Goal: Transaction & Acquisition: Purchase product/service

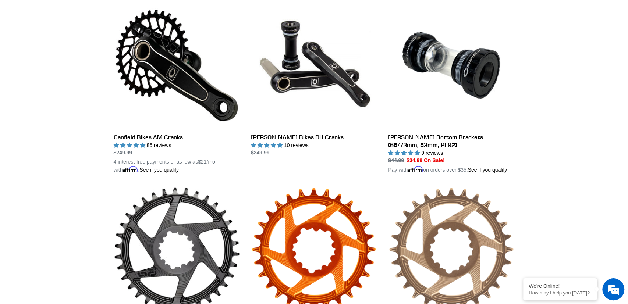
scroll to position [306, 0]
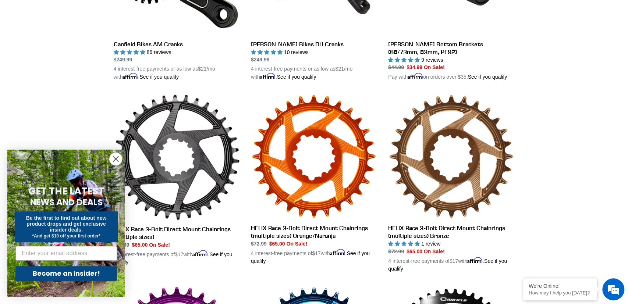
click at [114, 159] on circle "Close dialog" at bounding box center [116, 159] width 12 height 12
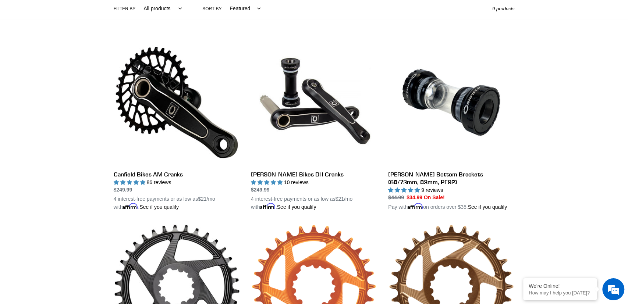
scroll to position [229, 0]
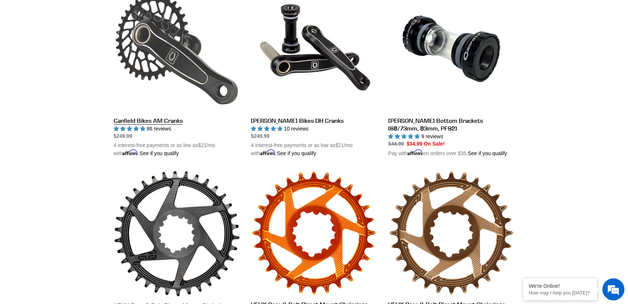
click at [164, 121] on link "Canfield Bikes AM Cranks" at bounding box center [177, 72] width 126 height 172
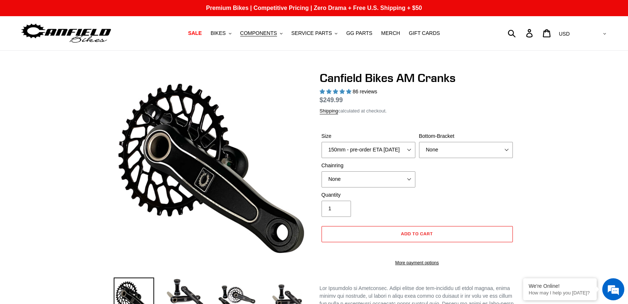
select select "highest-rating"
click at [321, 142] on select "150mm - pre-order ETA 9/30/25 155mm - pre-order ETA 9/30/25 160mm - pre-order E…" at bounding box center [368, 150] width 94 height 16
click at [419, 142] on select "None BSA Threaded 68/73mm Press Fit PF92" at bounding box center [466, 150] width 94 height 16
click at [460, 155] on select "None BSA Threaded 68/73mm Press Fit PF92" at bounding box center [466, 150] width 94 height 16
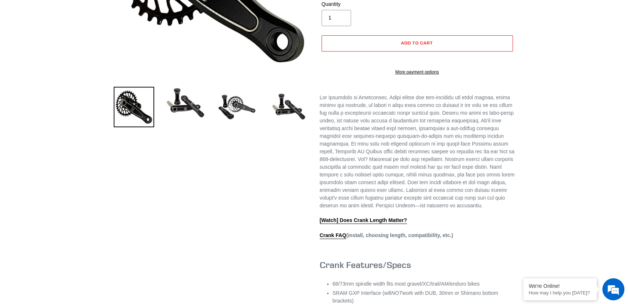
scroll to position [191, 0]
drag, startPoint x: 367, startPoint y: 112, endPoint x: 527, endPoint y: 113, distance: 160.3
click at [525, 113] on div "Previous slide" at bounding box center [313, 160] width 441 height 560
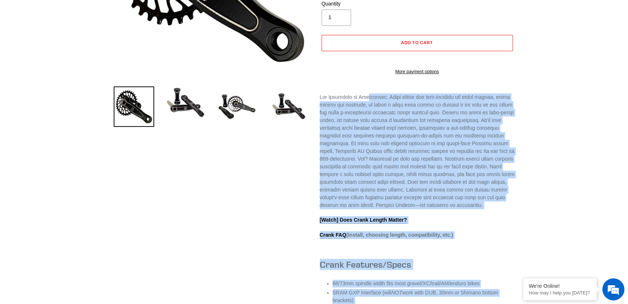
scroll to position [421, 0]
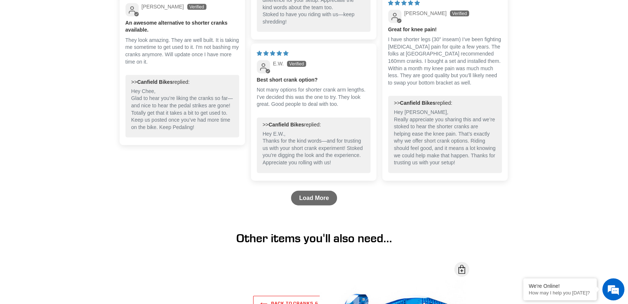
scroll to position [1108, 0]
